Goal: Use online tool/utility: Utilize a website feature to perform a specific function

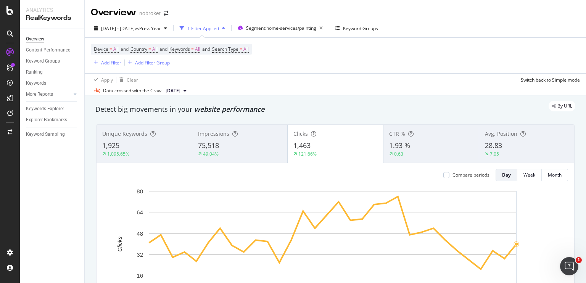
scroll to position [105, 0]
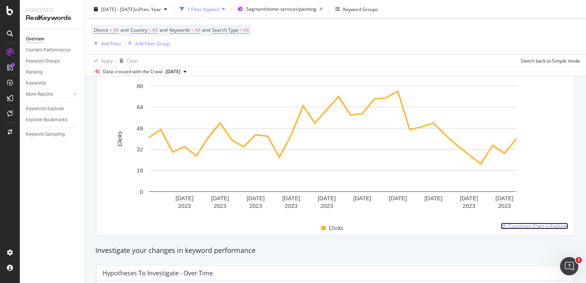
click at [520, 225] on span "Customize Chart in Explorer" at bounding box center [537, 226] width 59 height 6
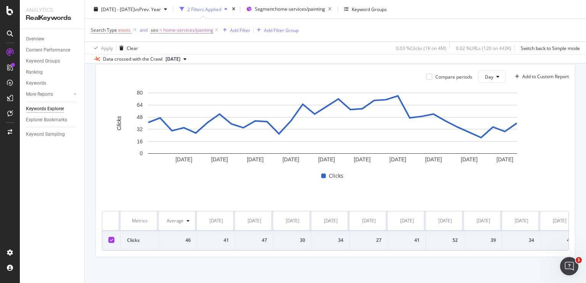
scroll to position [0, 3]
click at [133, 28] on icon at bounding box center [135, 30] width 6 height 8
